Goal: Find specific page/section: Find specific page/section

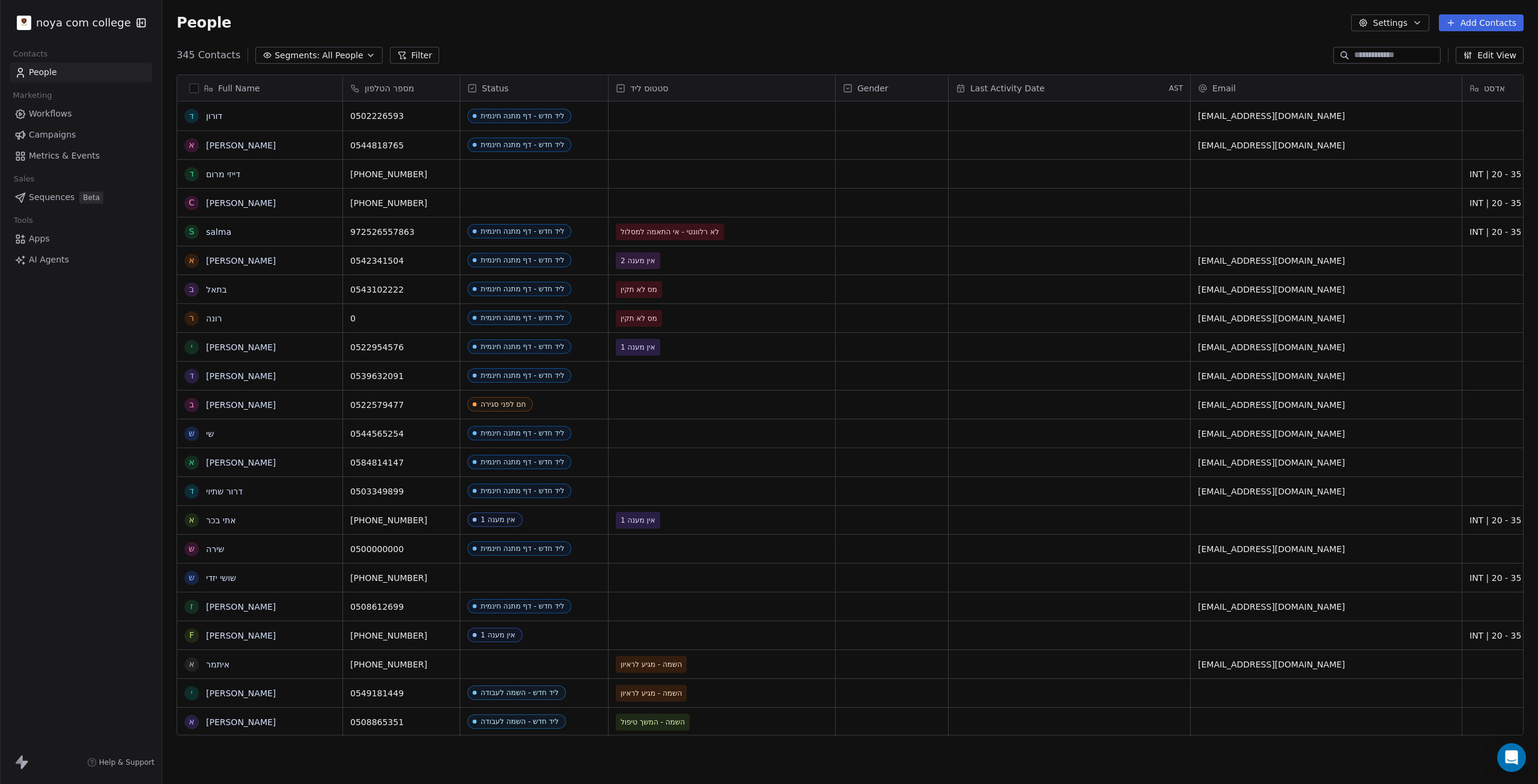
scroll to position [681, 1367]
